Goal: Check status: Check status

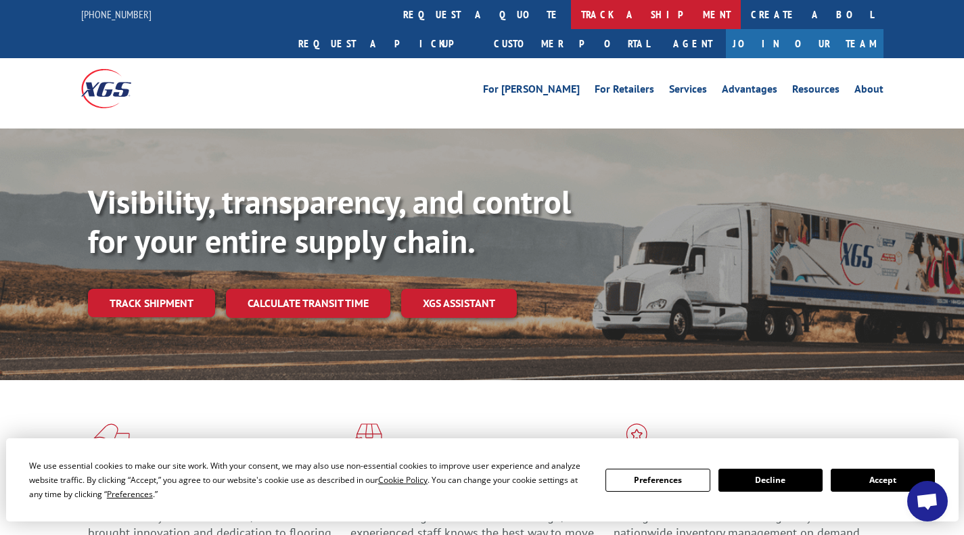
click at [571, 3] on link "track a shipment" at bounding box center [656, 14] width 170 height 29
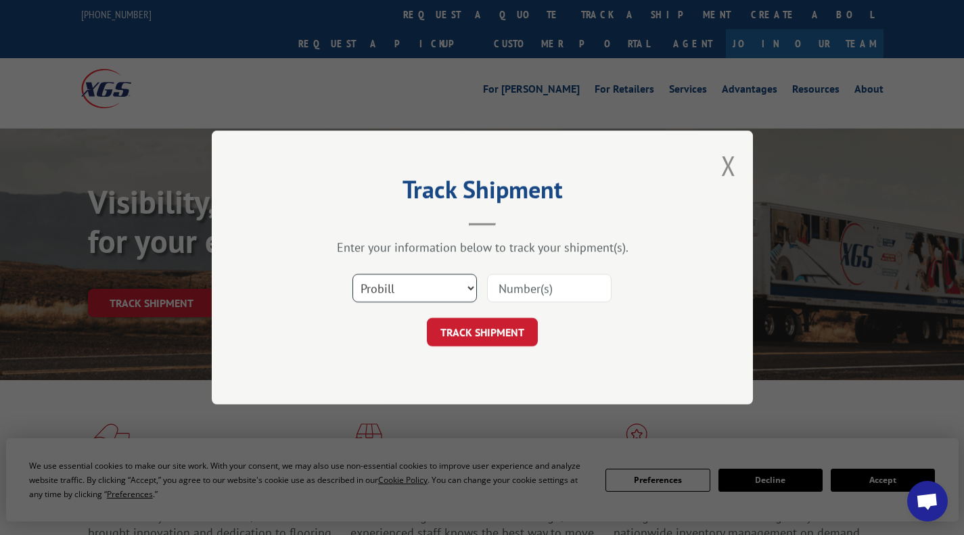
click at [445, 281] on select "Select category... Probill BOL PO" at bounding box center [415, 288] width 124 height 28
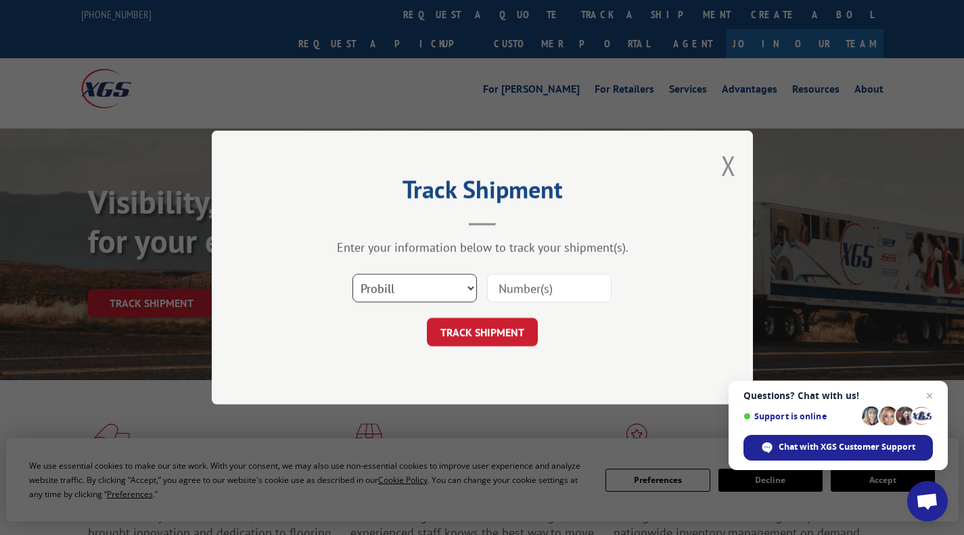
select select "bol"
click at [353, 274] on select "Select category... Probill BOL PO" at bounding box center [415, 288] width 124 height 28
click at [524, 300] on input at bounding box center [549, 288] width 124 height 28
type input "5439822"
click button "TRACK SHIPMENT" at bounding box center [482, 332] width 111 height 28
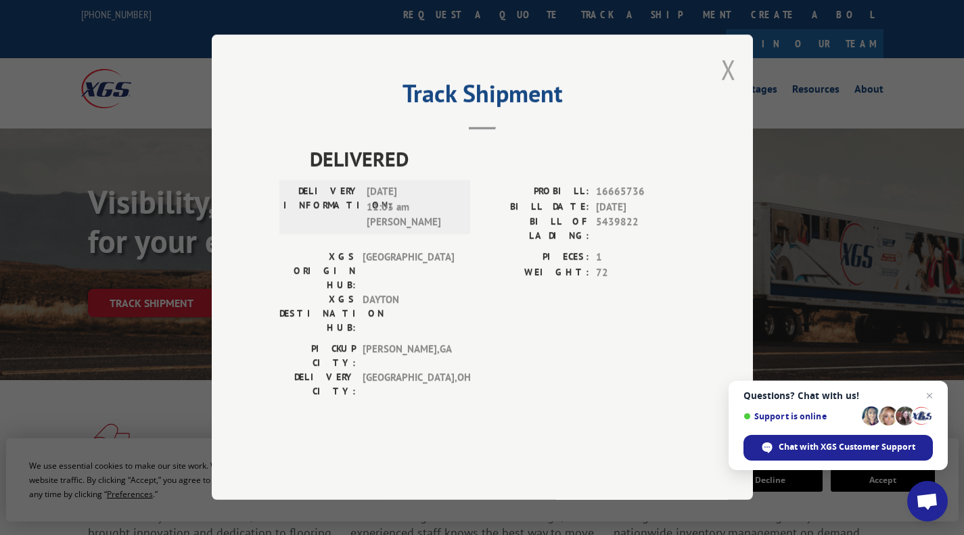
click at [726, 87] on button "Close modal" at bounding box center [728, 69] width 15 height 36
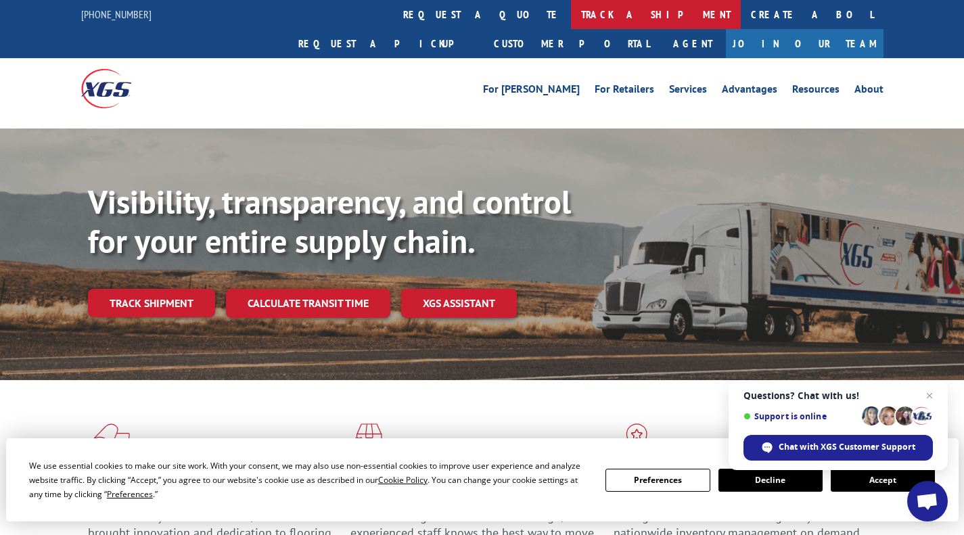
click at [571, 3] on link "track a shipment" at bounding box center [656, 14] width 170 height 29
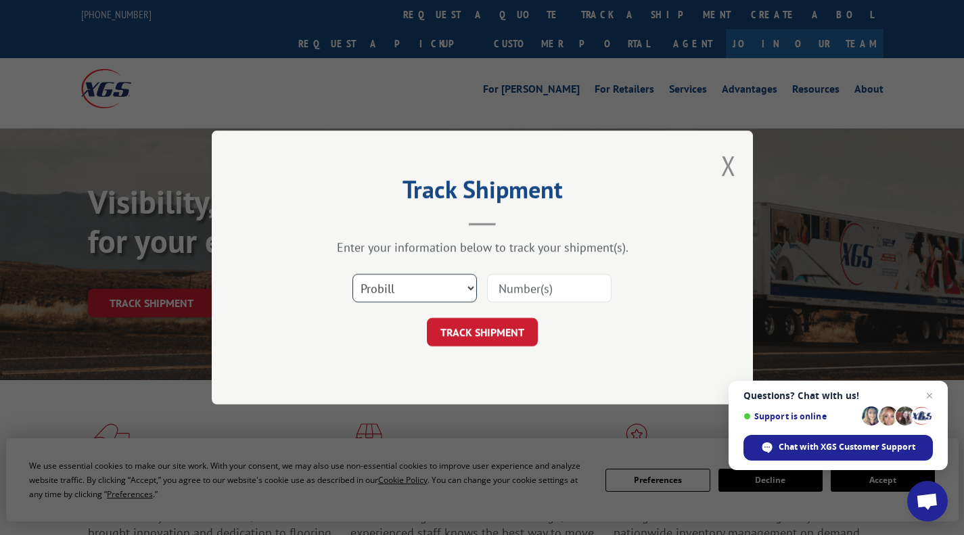
click at [379, 292] on select "Select category... Probill BOL PO" at bounding box center [415, 288] width 124 height 28
select select "bol"
click at [353, 274] on select "Select category... Probill BOL PO" at bounding box center [415, 288] width 124 height 28
click at [546, 292] on input at bounding box center [549, 288] width 124 height 28
type input "54397708"
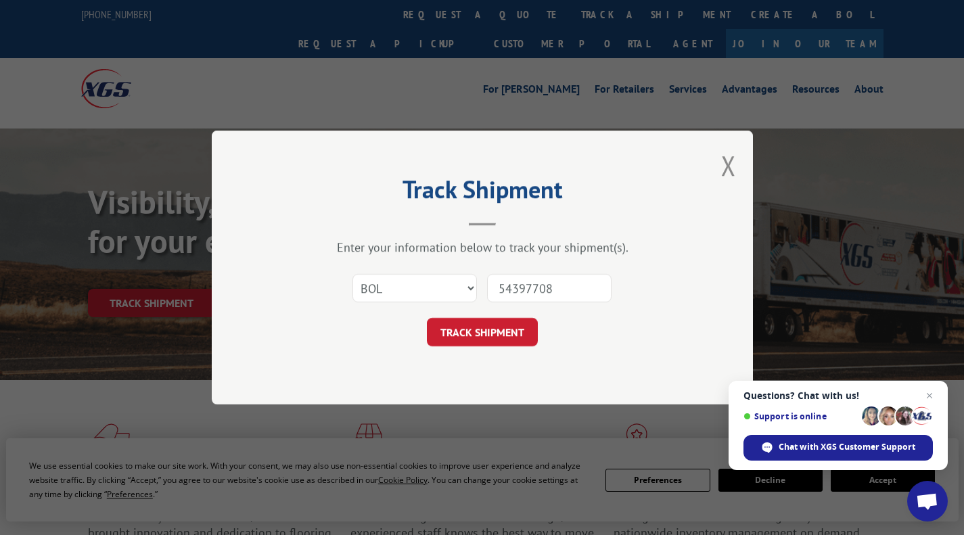
click button "TRACK SHIPMENT" at bounding box center [482, 332] width 111 height 28
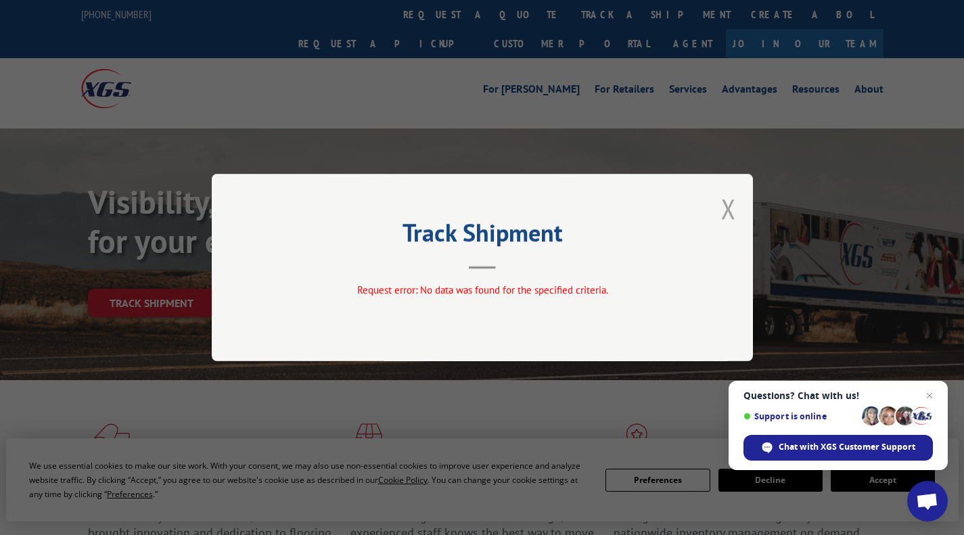
click at [723, 209] on button "Close modal" at bounding box center [728, 209] width 15 height 36
